Goal: Information Seeking & Learning: Learn about a topic

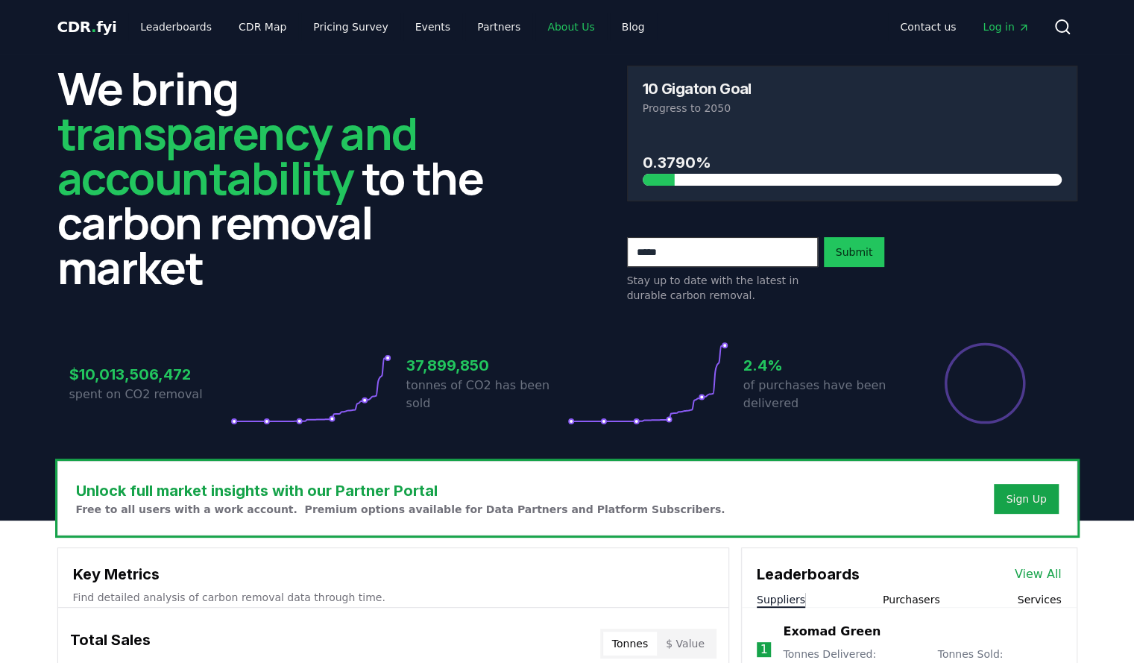
click at [552, 32] on link "About Us" at bounding box center [571, 26] width 71 height 27
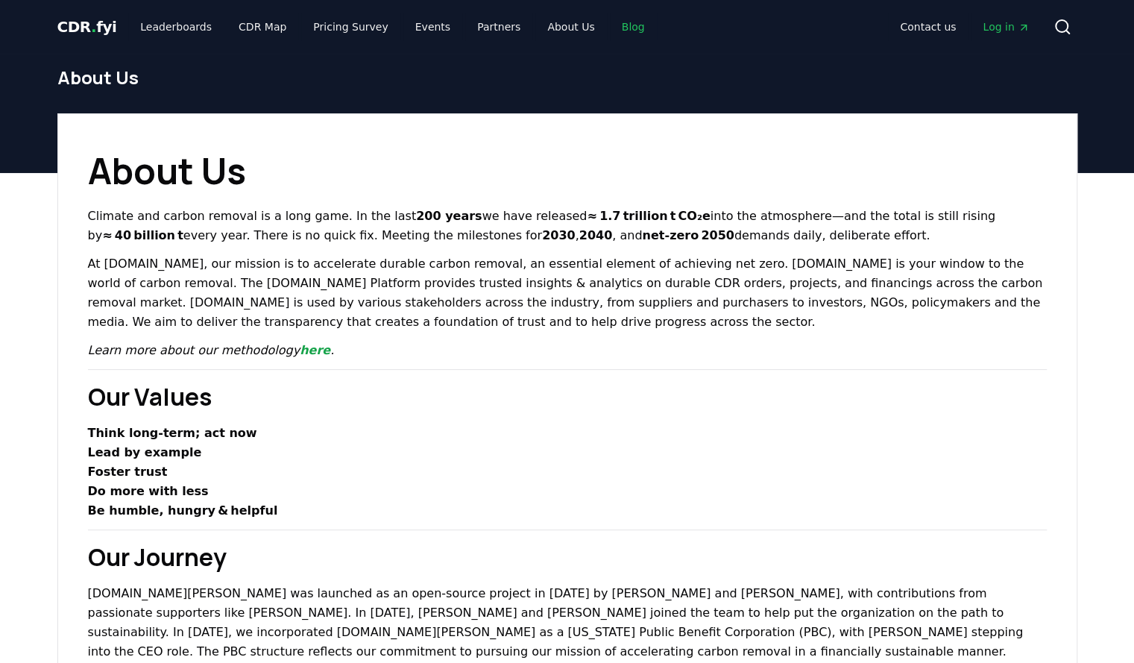
click at [613, 23] on link "Blog" at bounding box center [633, 26] width 47 height 27
click at [610, 26] on link "Blog" at bounding box center [633, 26] width 47 height 27
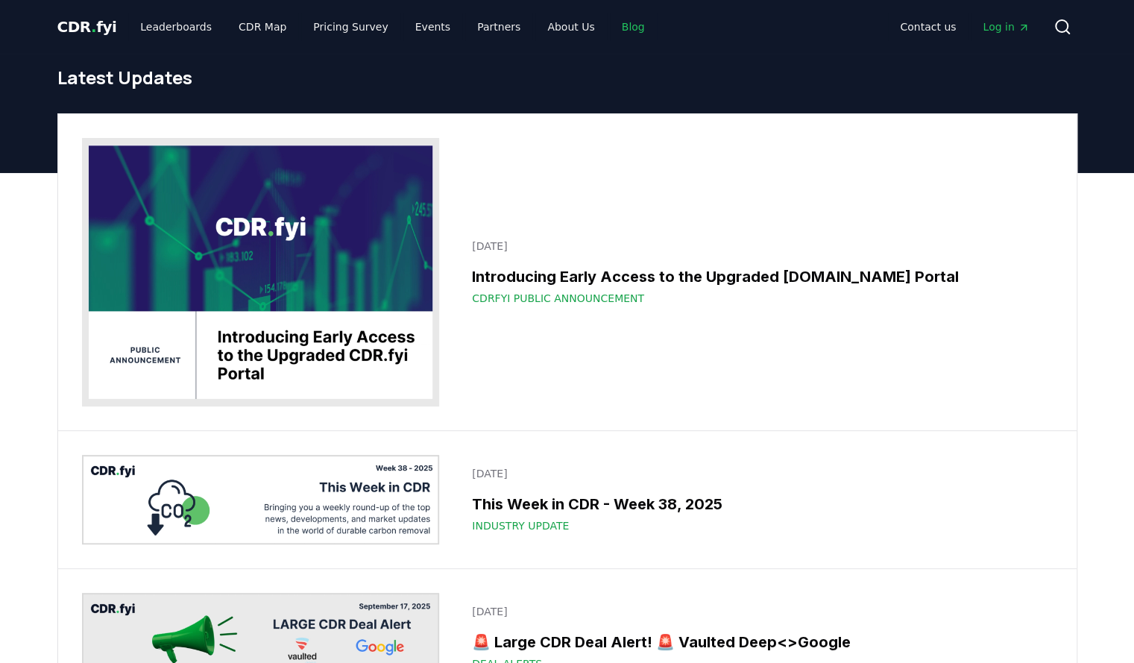
click at [610, 26] on link "Blog" at bounding box center [633, 26] width 47 height 27
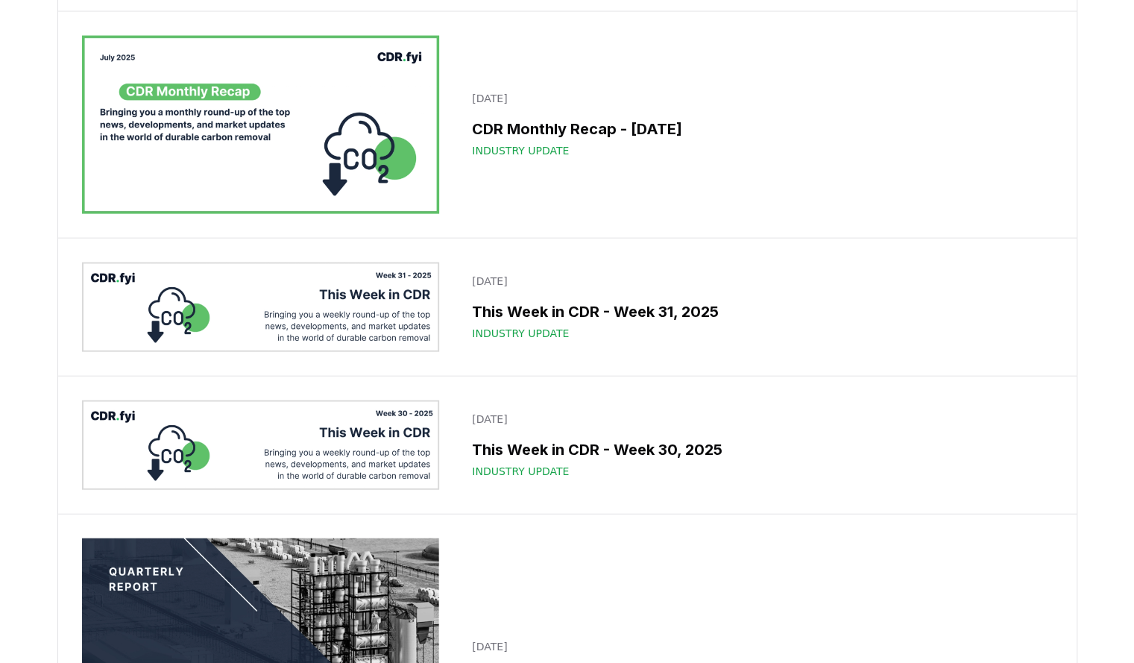
scroll to position [1906, 0]
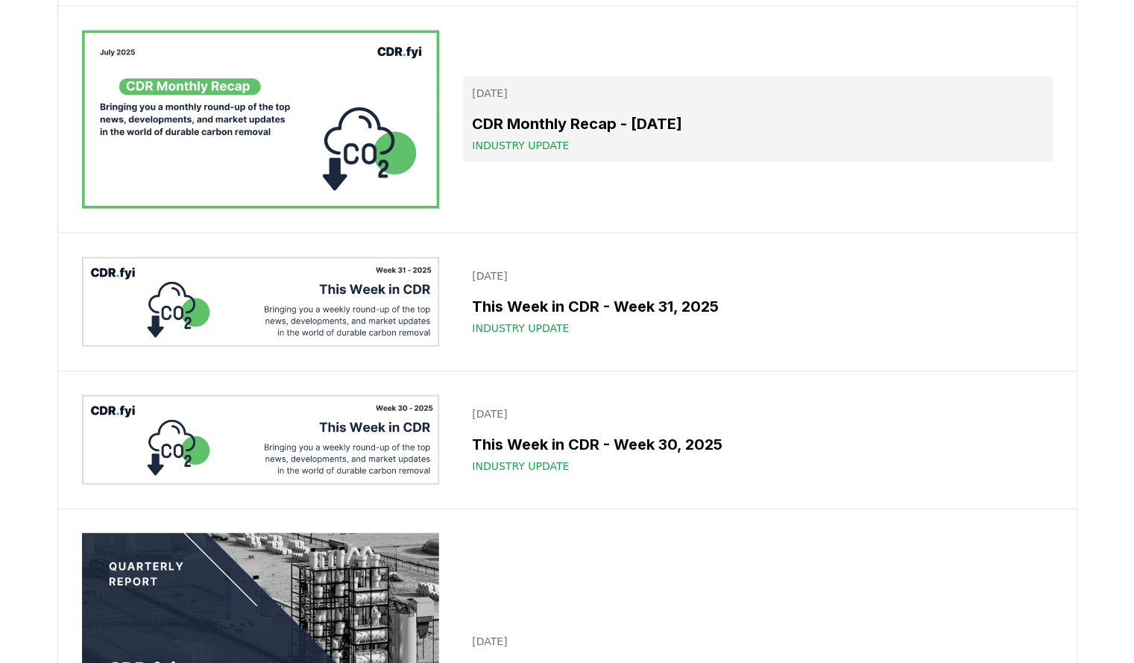
click at [538, 135] on h3 "CDR Monthly Recap - [DATE]" at bounding box center [757, 124] width 571 height 22
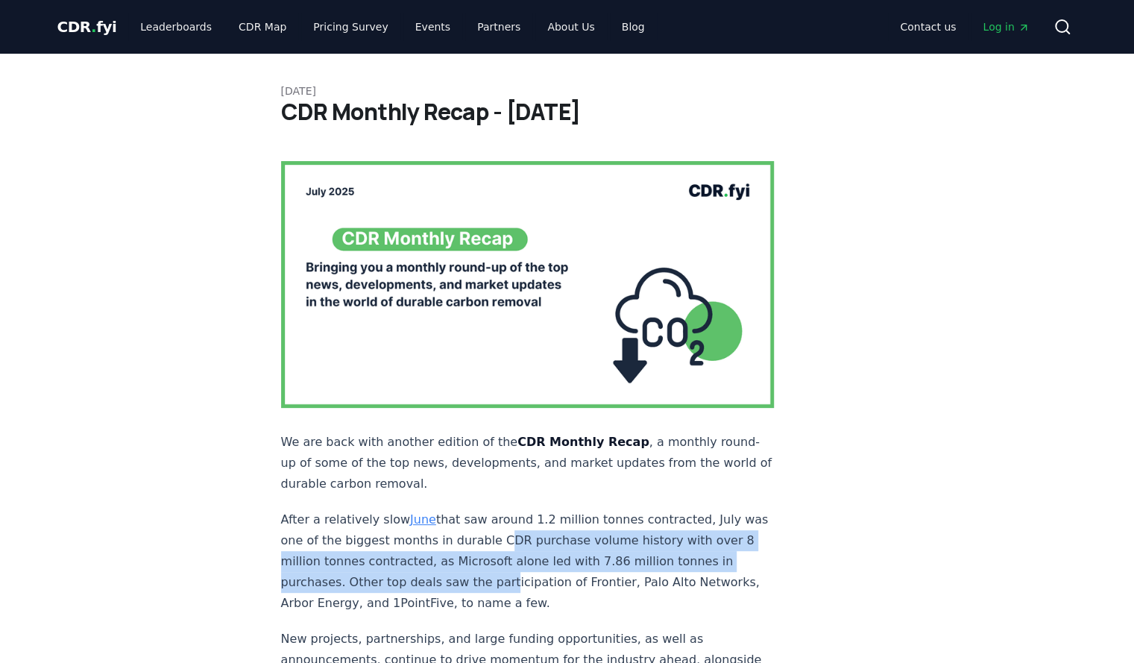
drag, startPoint x: 509, startPoint y: 512, endPoint x: 546, endPoint y: 555, distance: 56.1
click at [546, 555] on p "After a relatively slow June that saw around 1.2 million tonnes contracted, Jul…" at bounding box center [528, 561] width 494 height 104
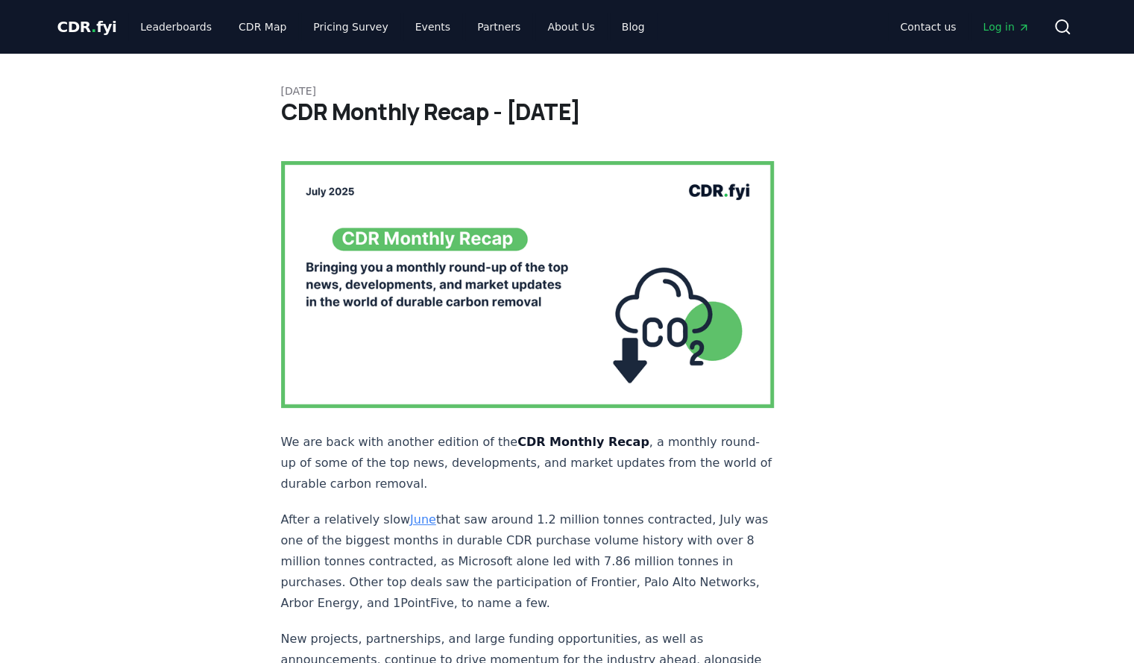
click at [588, 629] on p "New projects, partnerships, and large funding opportunities, as well as announc…" at bounding box center [528, 660] width 494 height 63
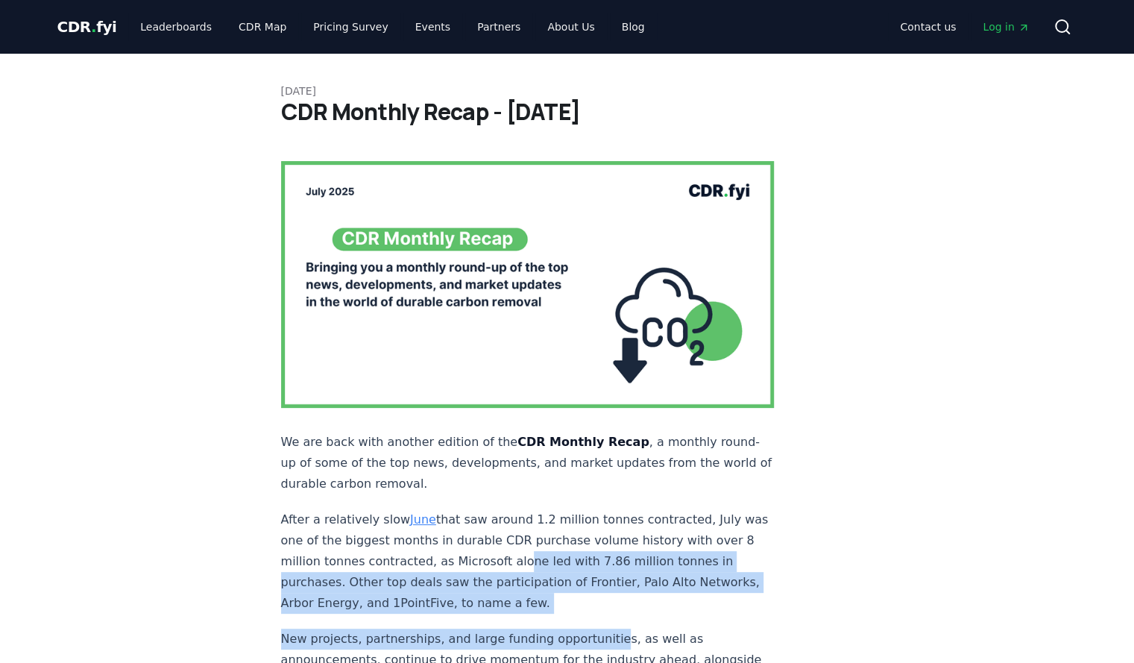
drag, startPoint x: 601, startPoint y: 602, endPoint x: 541, endPoint y: 517, distance: 103.9
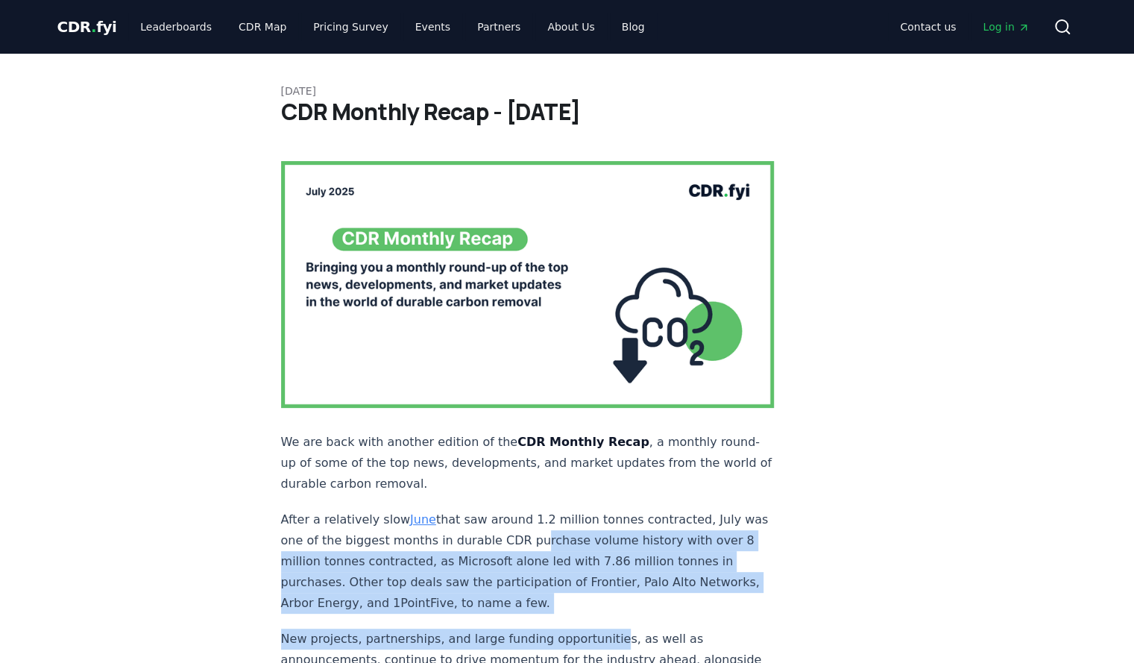
click at [541, 517] on p "After a relatively slow June that saw around 1.2 million tonnes contracted, Jul…" at bounding box center [528, 561] width 494 height 104
drag, startPoint x: 541, startPoint y: 517, endPoint x: 601, endPoint y: 597, distance: 99.6
click at [601, 629] on p "New projects, partnerships, and large funding opportunities, as well as announc…" at bounding box center [528, 660] width 494 height 63
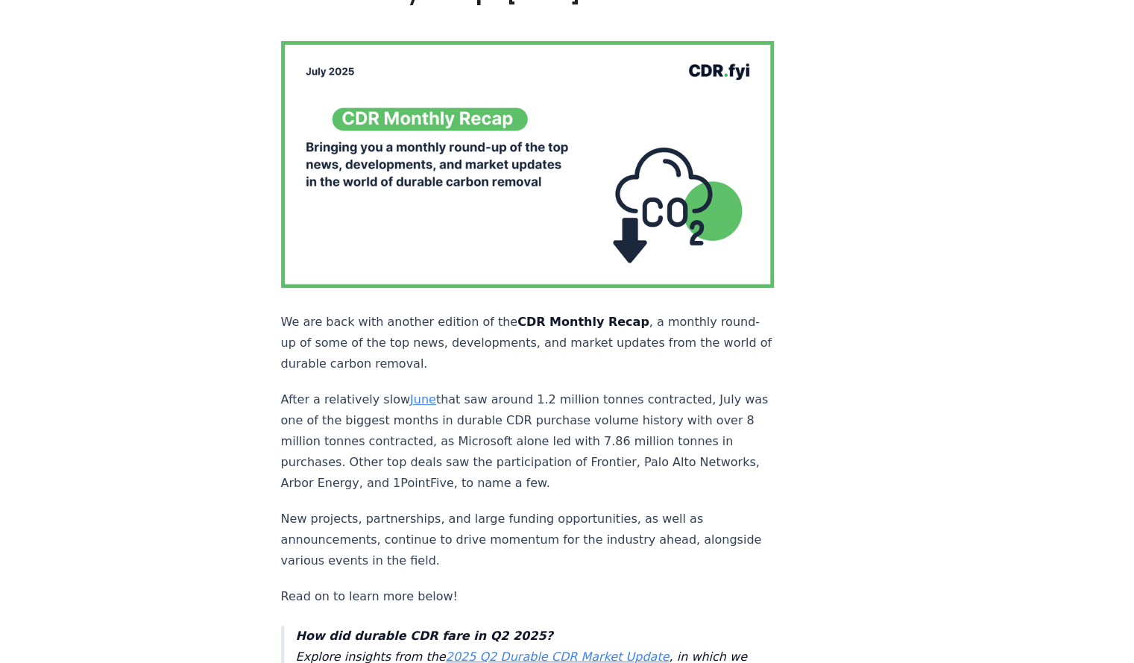
scroll to position [119, 0]
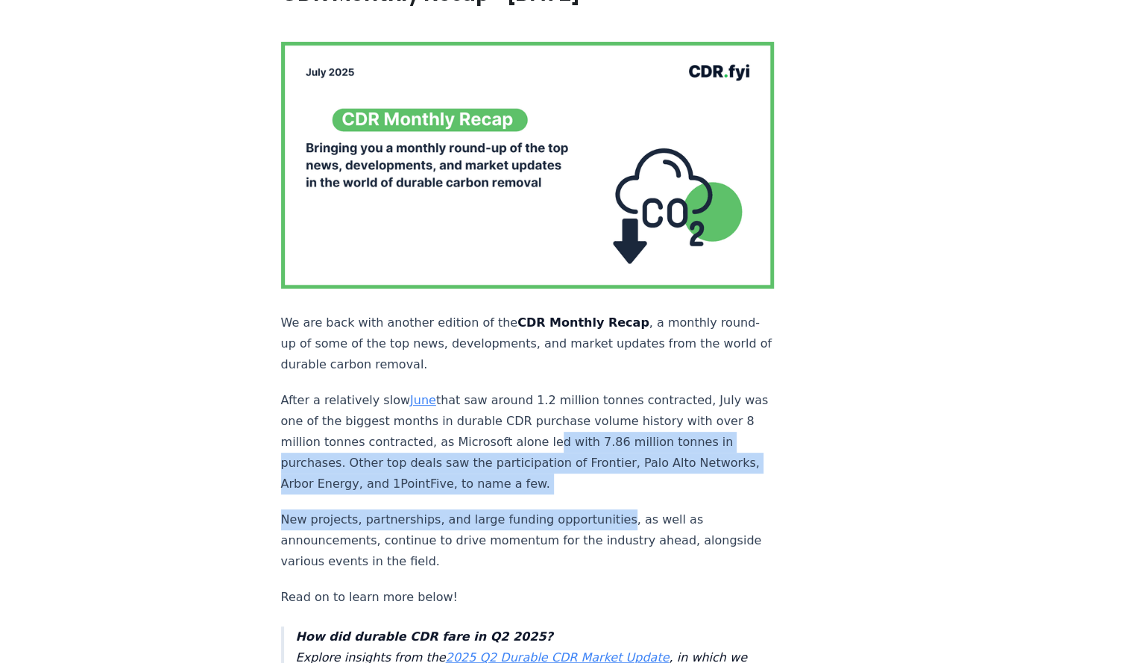
drag, startPoint x: 604, startPoint y: 465, endPoint x: 568, endPoint y: 409, distance: 66.8
click at [568, 409] on p "After a relatively slow June that saw around 1.2 million tonnes contracted, Jul…" at bounding box center [528, 442] width 494 height 104
drag, startPoint x: 568, startPoint y: 409, endPoint x: 628, endPoint y: 466, distance: 82.8
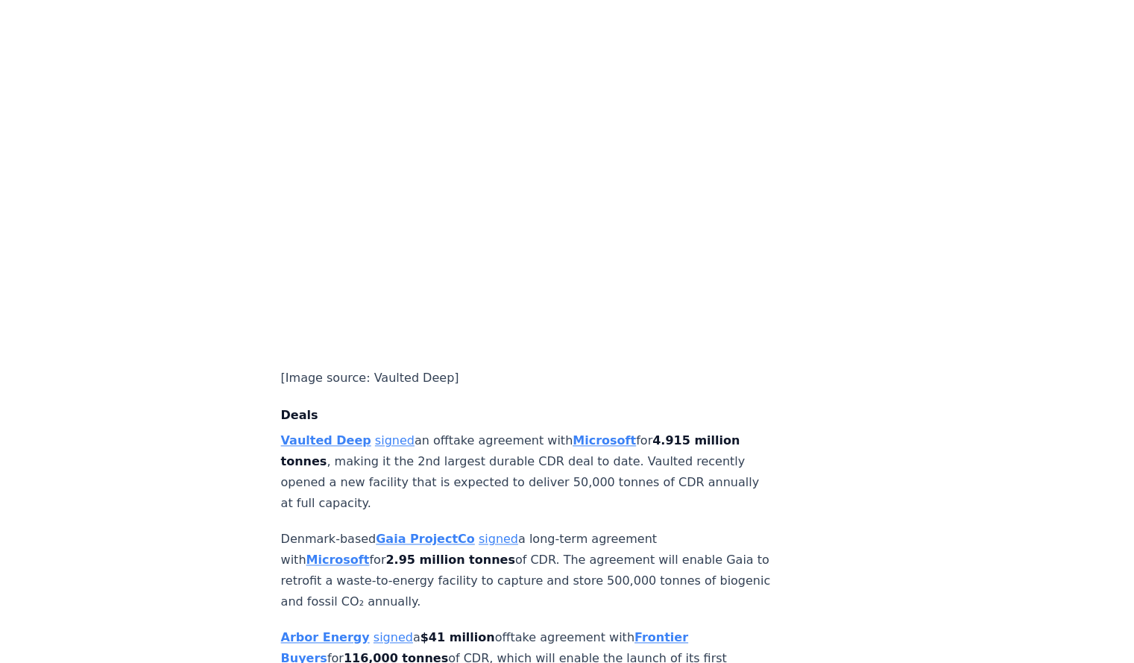
scroll to position [865, 0]
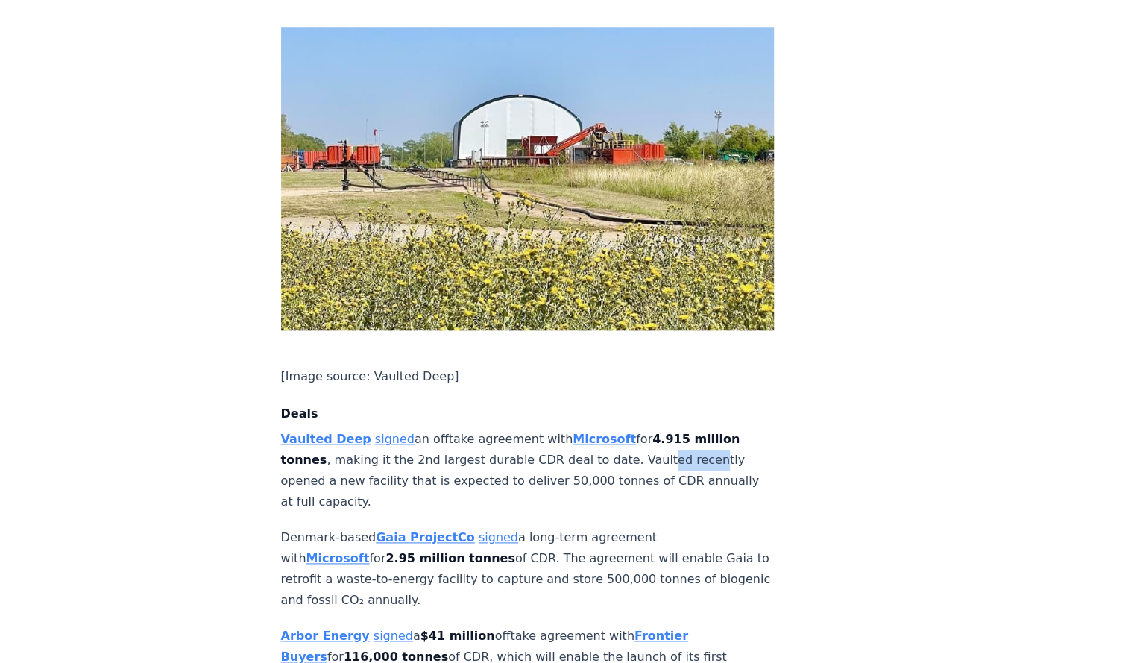
drag, startPoint x: 680, startPoint y: 411, endPoint x: 625, endPoint y: 411, distance: 55.2
click at [625, 429] on p "Vaulted Deep signed an offtake agreement with Microsoft for 4.915 million tonne…" at bounding box center [528, 471] width 494 height 84
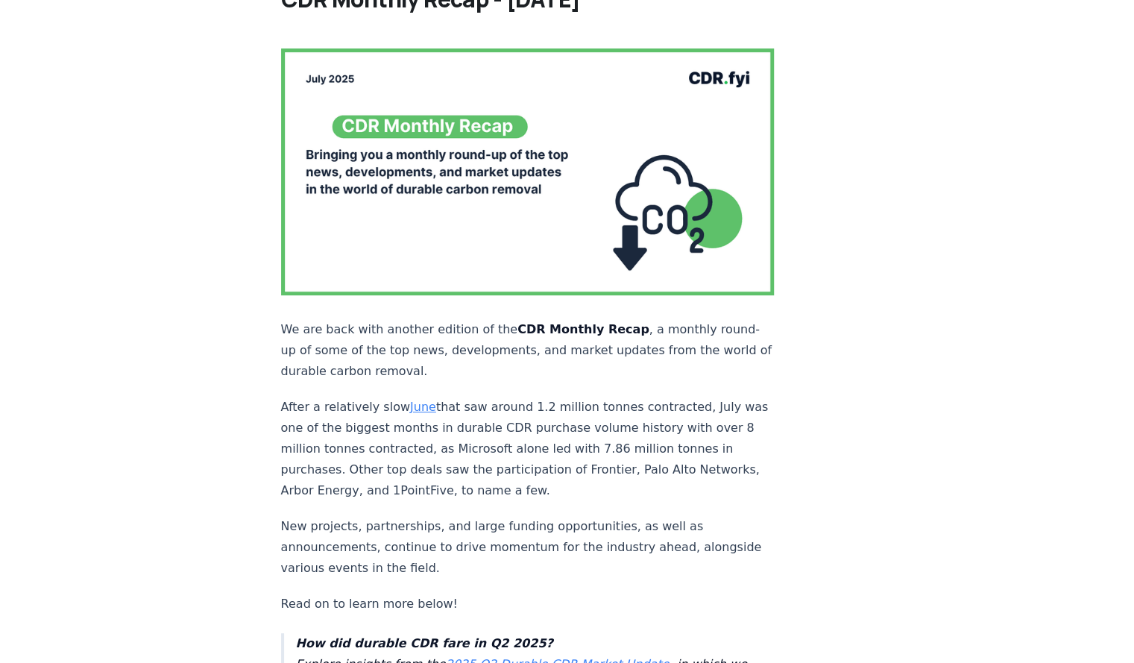
scroll to position [113, 0]
drag, startPoint x: 539, startPoint y: 438, endPoint x: 580, endPoint y: 463, distance: 48.2
click at [580, 463] on p "After a relatively slow June that saw around 1.2 million tonnes contracted, Jul…" at bounding box center [528, 448] width 494 height 104
drag, startPoint x: 583, startPoint y: 463, endPoint x: 556, endPoint y: 427, distance: 44.8
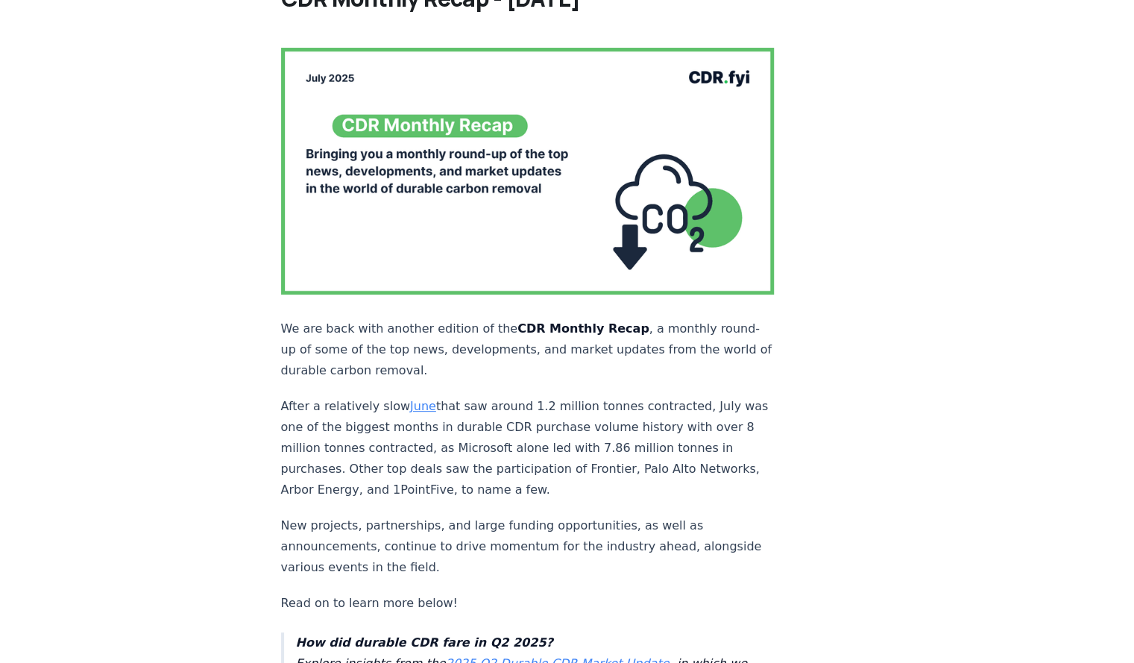
click at [556, 427] on p "After a relatively slow June that saw around 1.2 million tonnes contracted, Jul…" at bounding box center [528, 448] width 494 height 104
drag, startPoint x: 609, startPoint y: 462, endPoint x: 588, endPoint y: 433, distance: 35.8
click at [588, 433] on p "After a relatively slow June that saw around 1.2 million tonnes contracted, Jul…" at bounding box center [528, 448] width 494 height 104
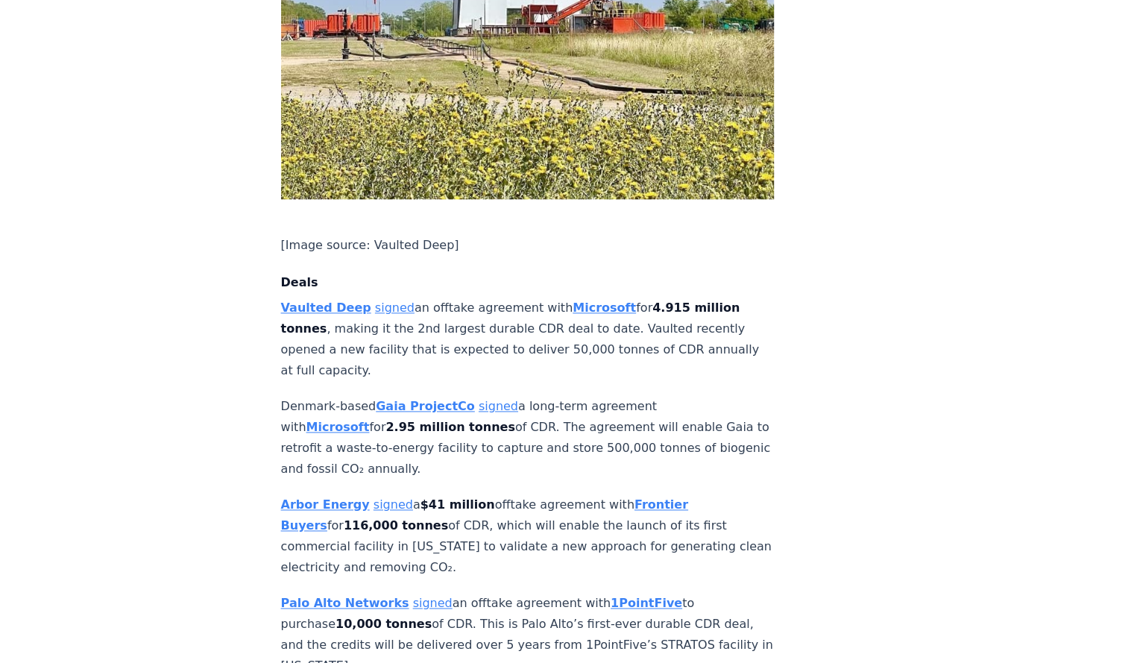
scroll to position [990, 0]
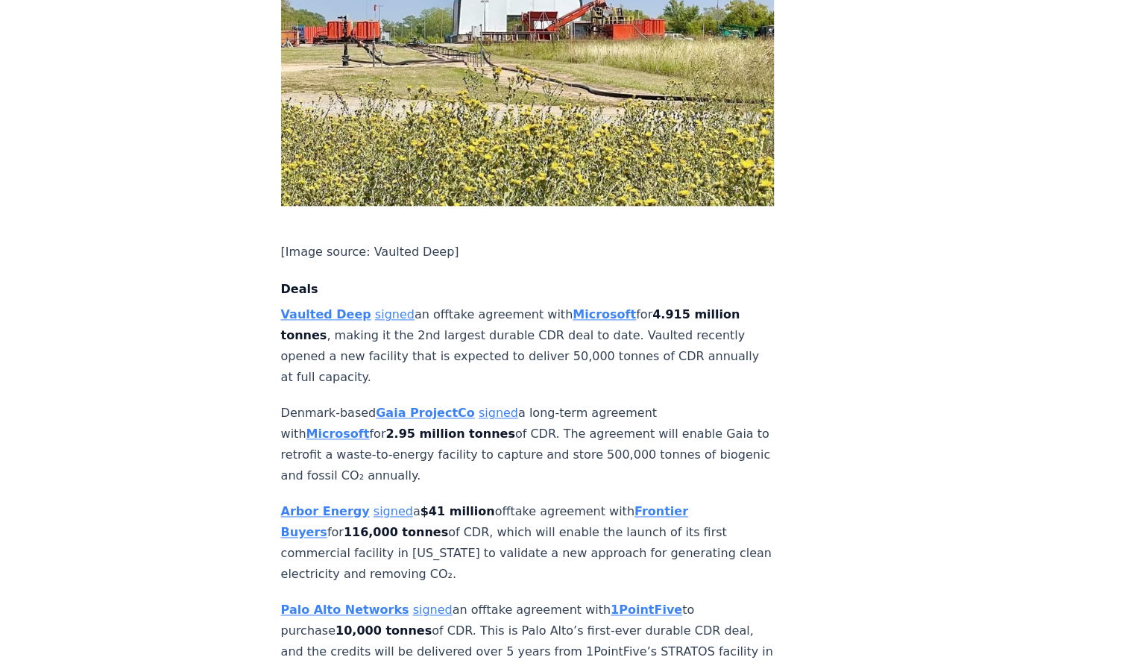
click at [380, 307] on link "signed" at bounding box center [395, 314] width 40 height 14
